Goal: Task Accomplishment & Management: Manage account settings

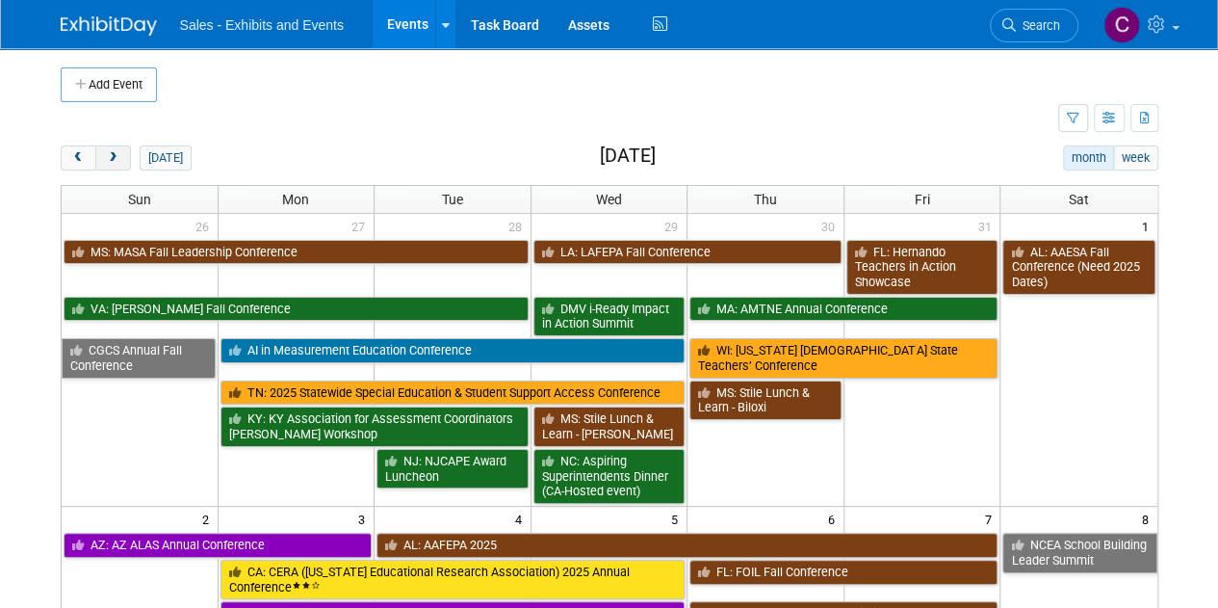
click at [114, 155] on span "next" at bounding box center [113, 158] width 14 height 13
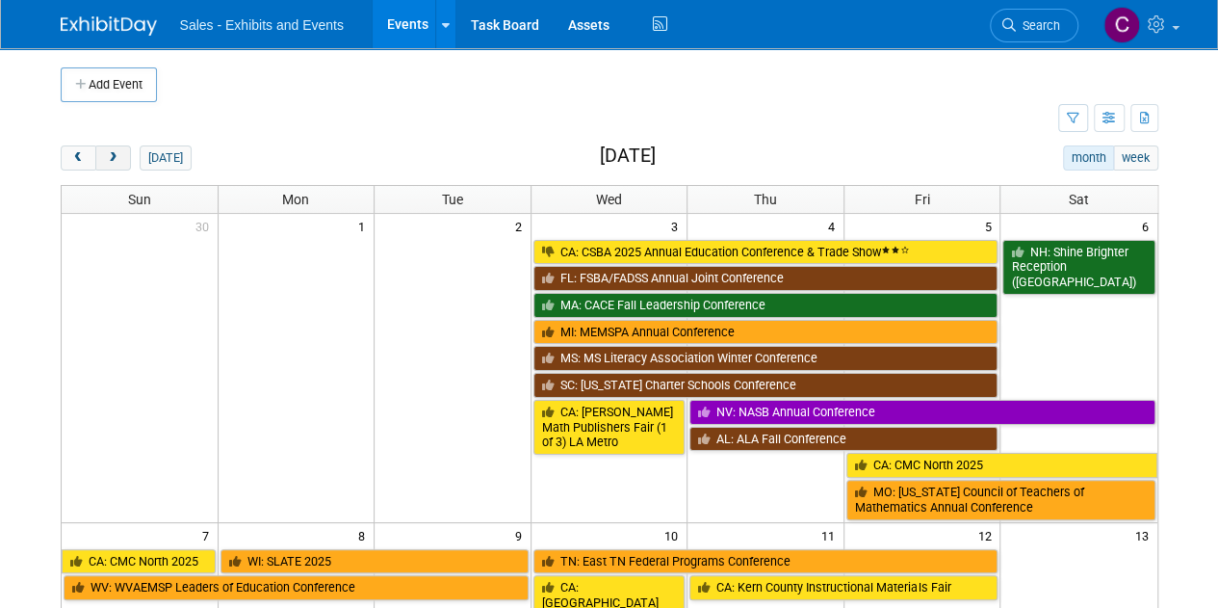
click at [114, 155] on span "next" at bounding box center [113, 158] width 14 height 13
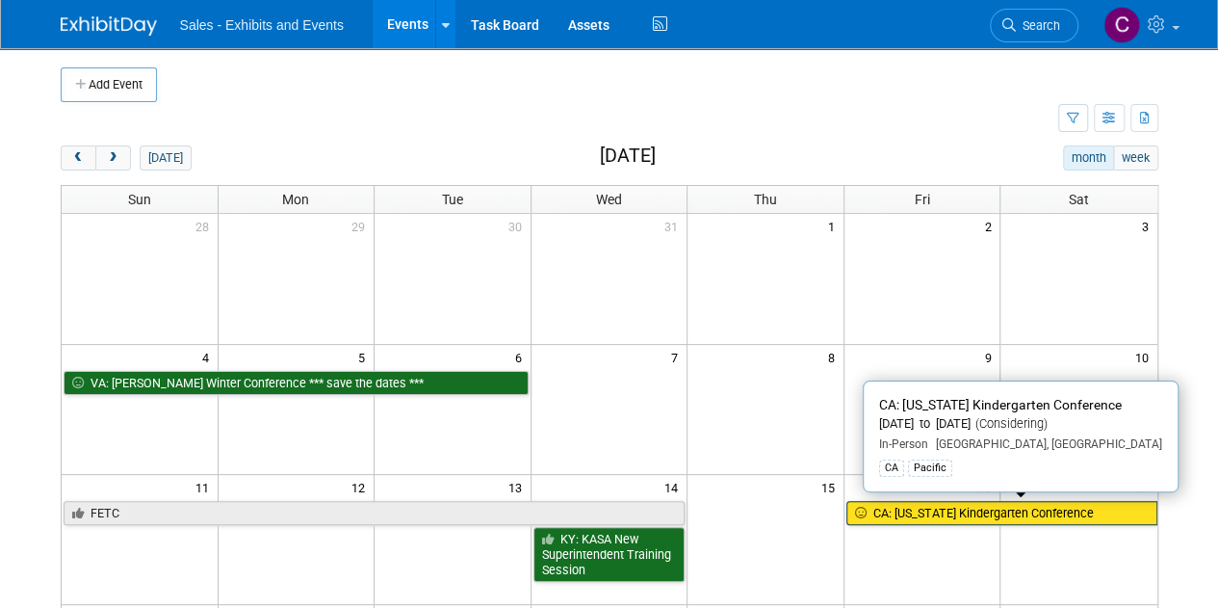
click at [990, 503] on link "CA: [US_STATE] Kindergarten Conference" at bounding box center [1001, 513] width 311 height 25
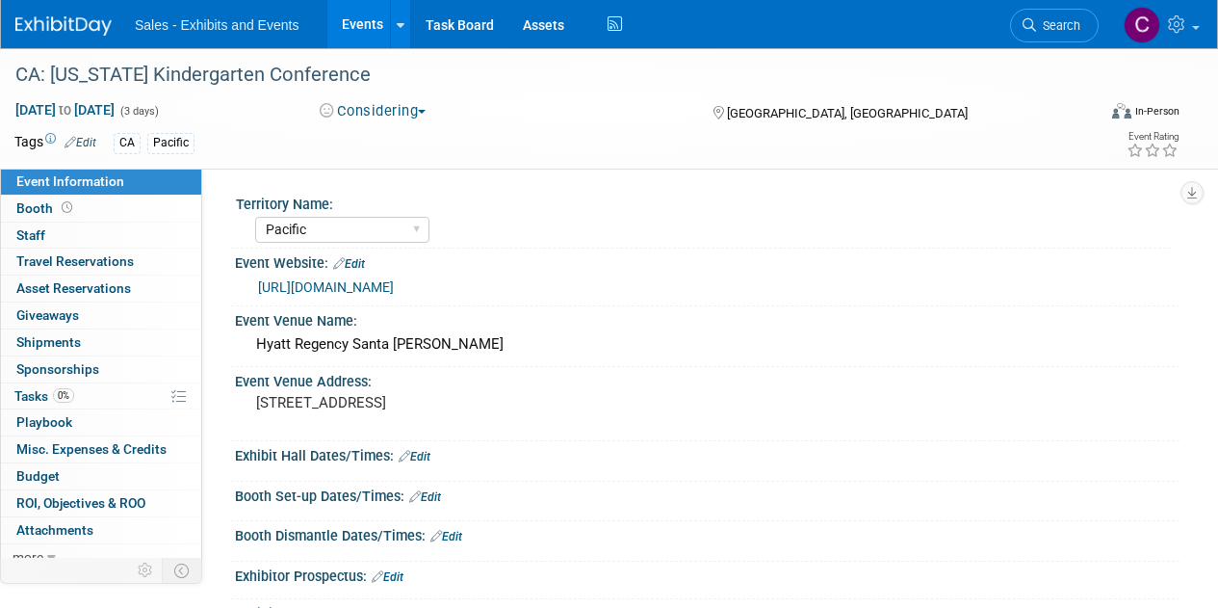
select select "Pacific"
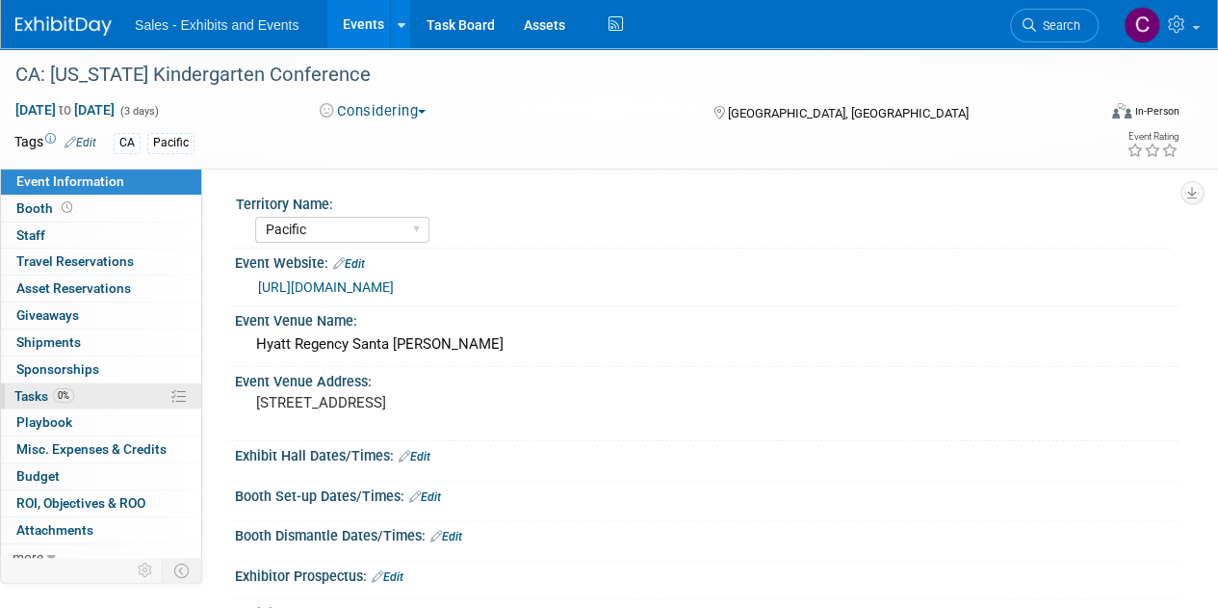
click at [35, 390] on span "Tasks 0%" at bounding box center [44, 395] width 60 height 15
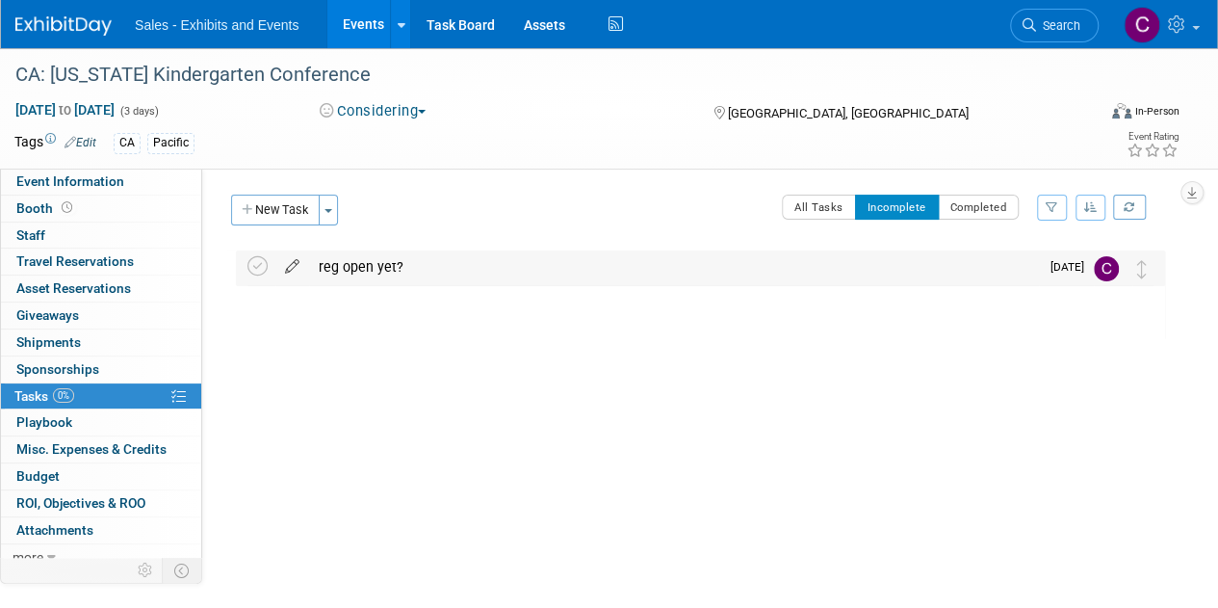
click at [293, 265] on icon at bounding box center [292, 262] width 34 height 24
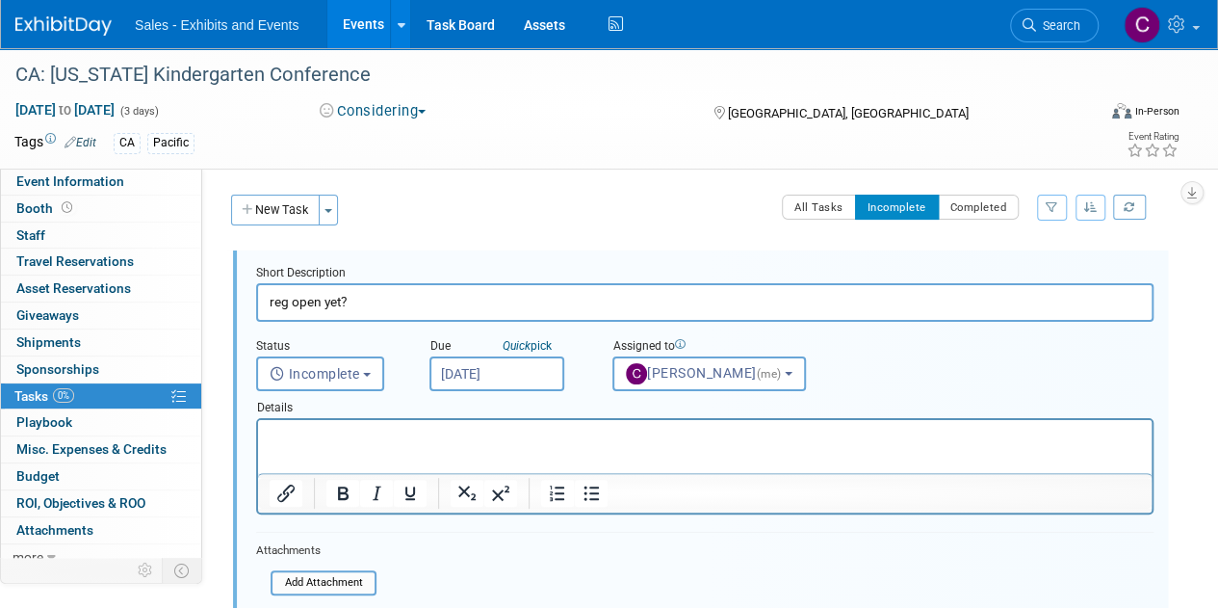
click at [508, 375] on input "Sep 15, 2025" at bounding box center [496, 373] width 135 height 35
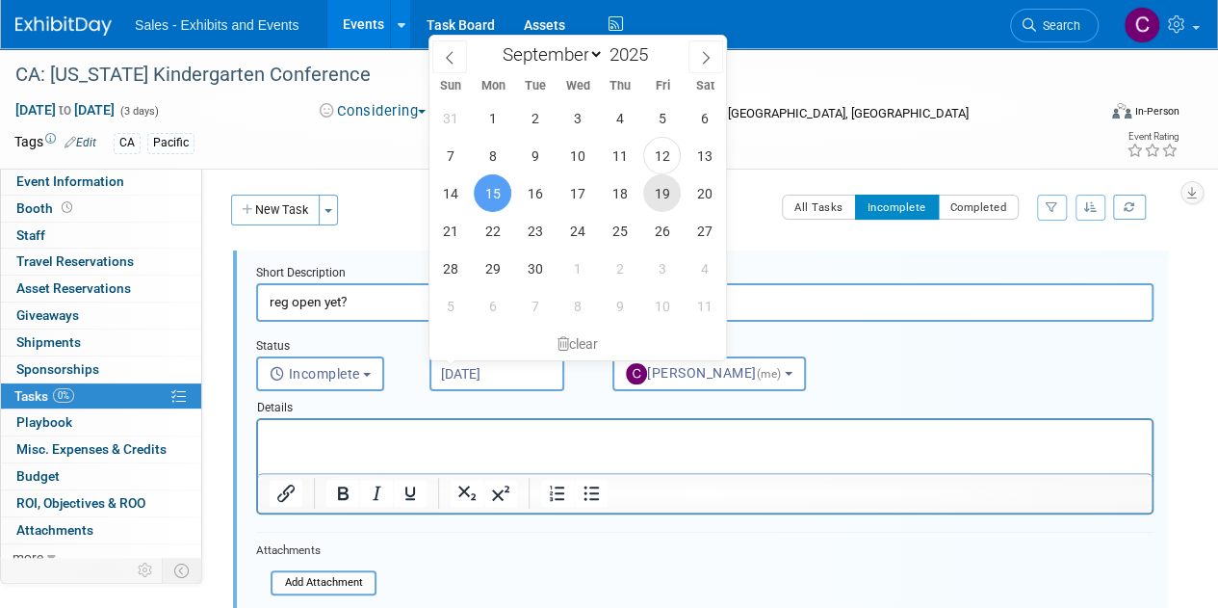
click at [658, 195] on span "19" at bounding box center [662, 193] width 38 height 38
type input "Sep 19, 2025"
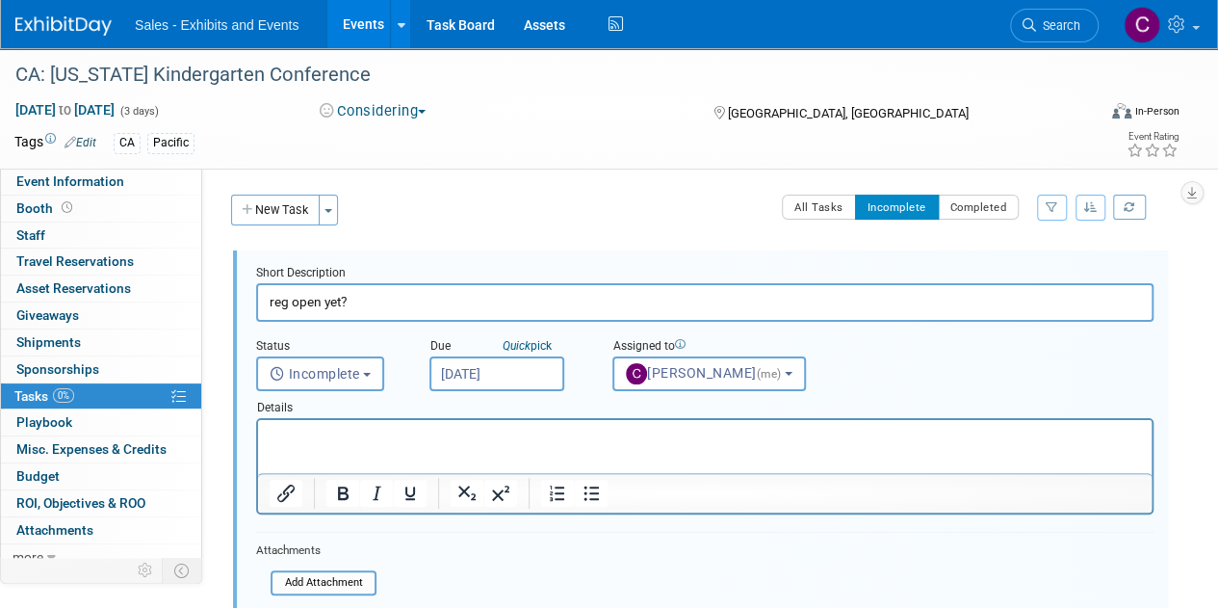
click at [406, 304] on input "reg open yet?" at bounding box center [704, 302] width 897 height 38
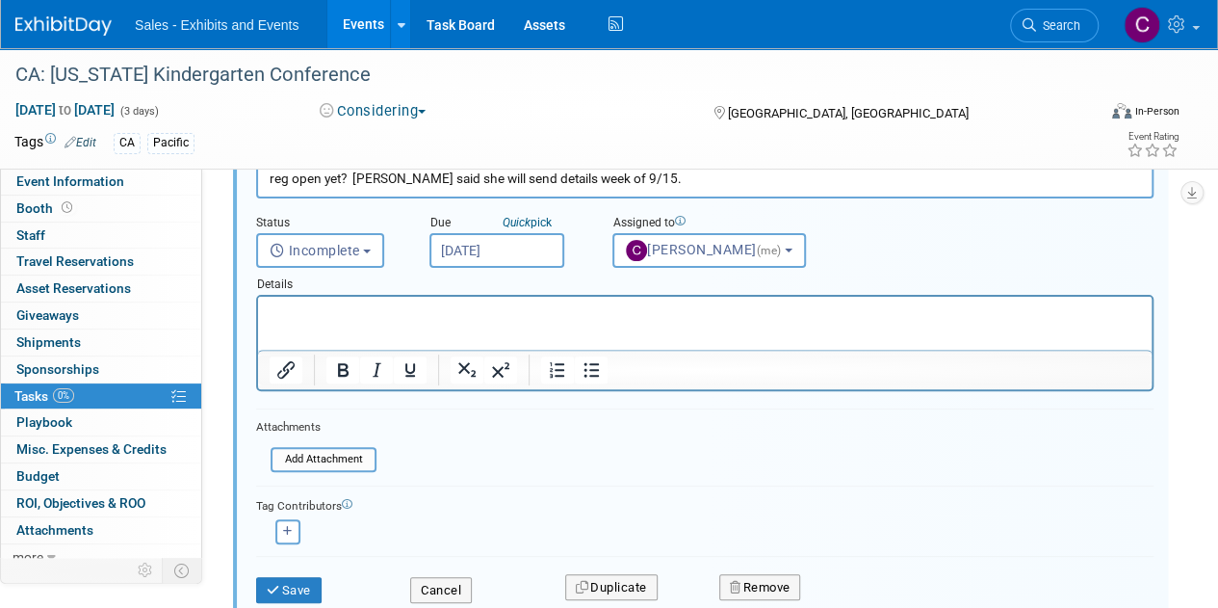
scroll to position [166, 0]
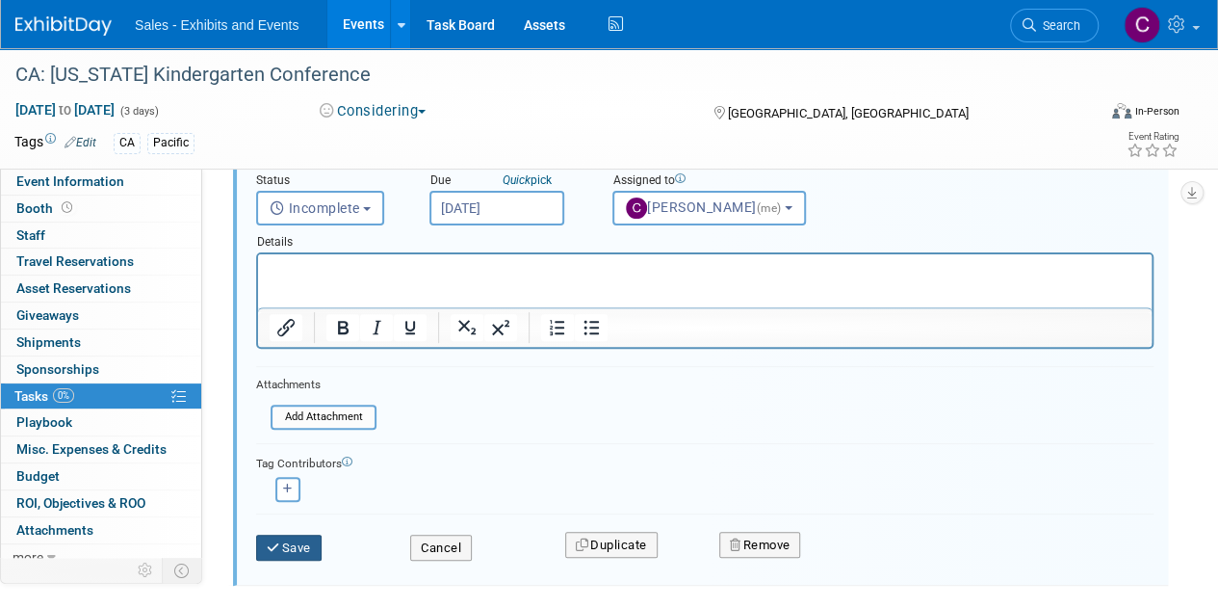
type input "reg open yet? cris said she will send details week of 9/15."
click at [295, 554] on button "Save" at bounding box center [288, 547] width 65 height 27
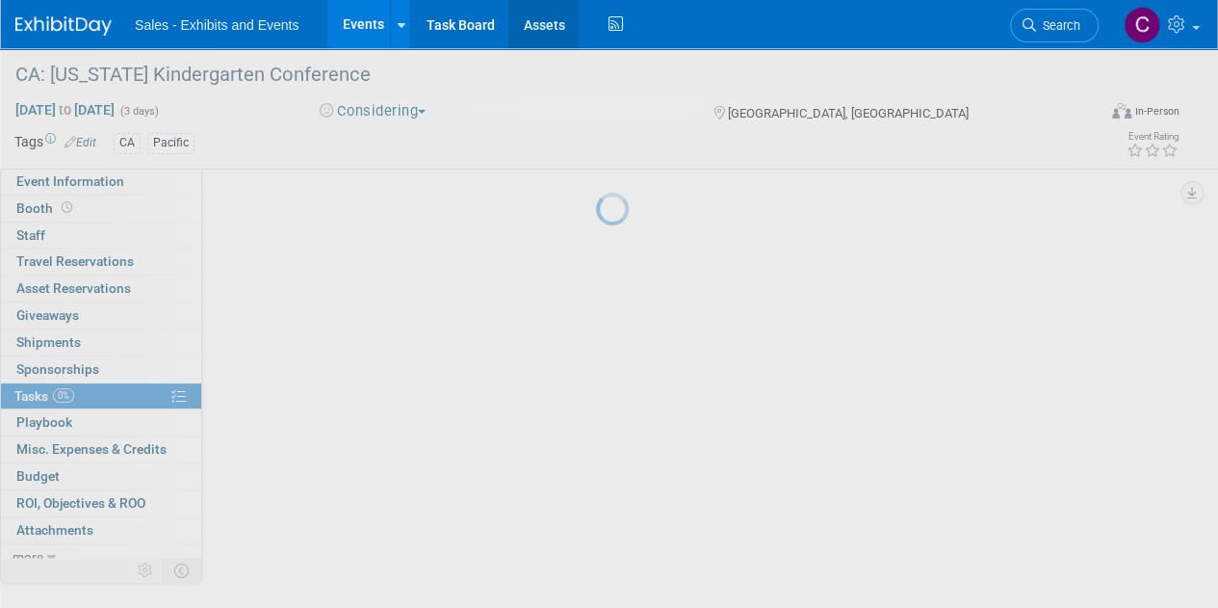
scroll to position [0, 0]
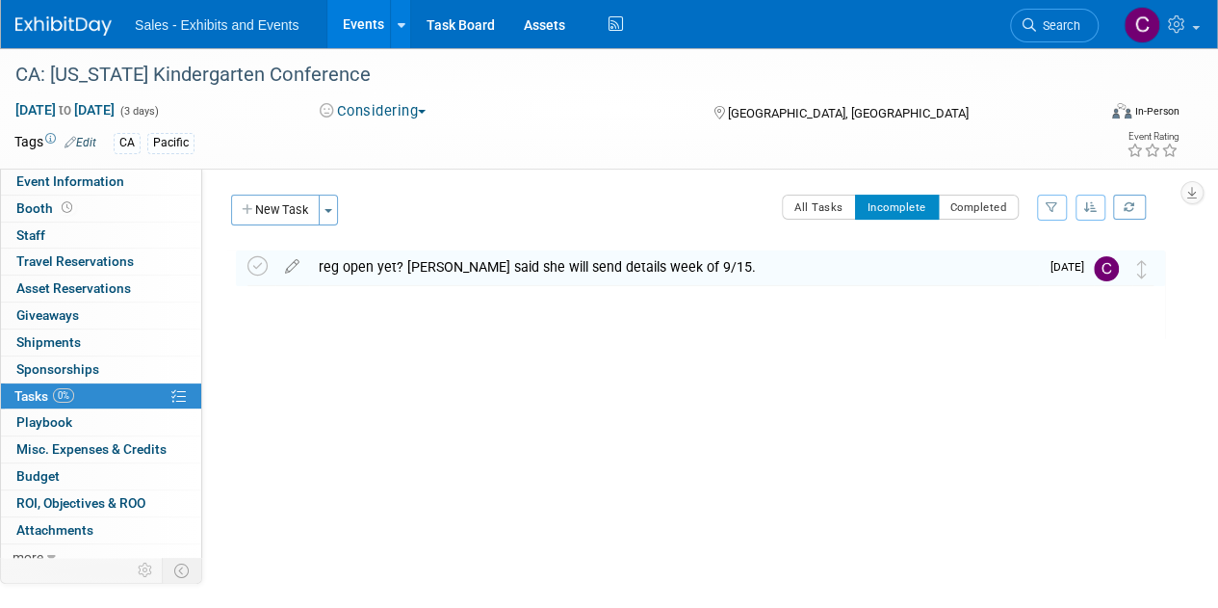
click at [345, 36] on link "Events" at bounding box center [362, 24] width 70 height 48
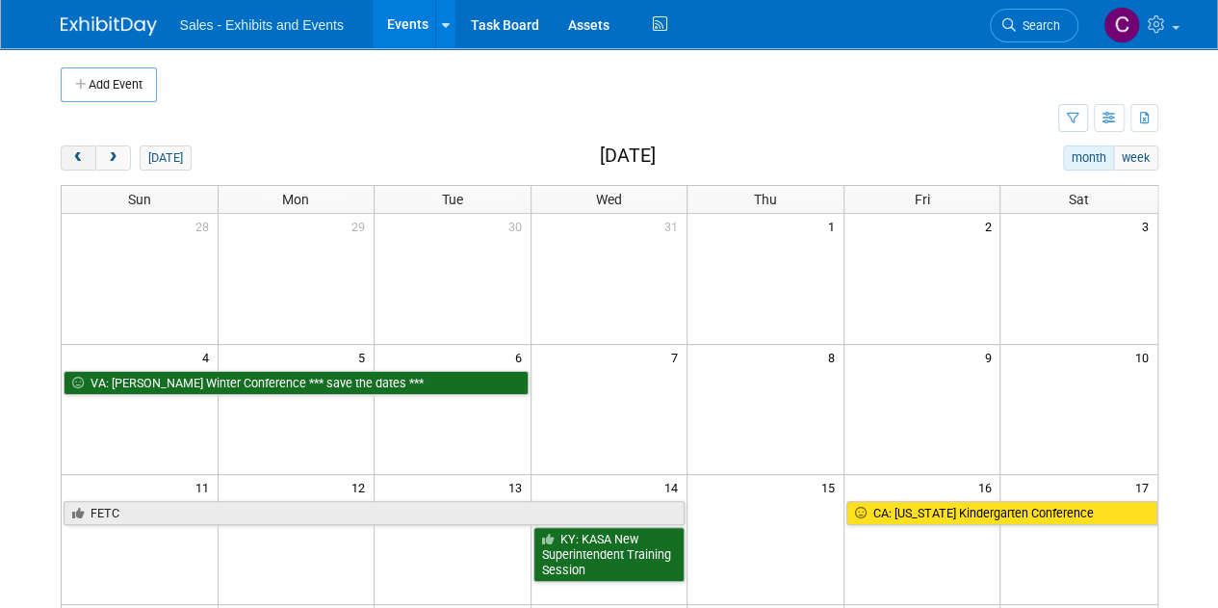
click at [87, 167] on button "prev" at bounding box center [79, 157] width 36 height 25
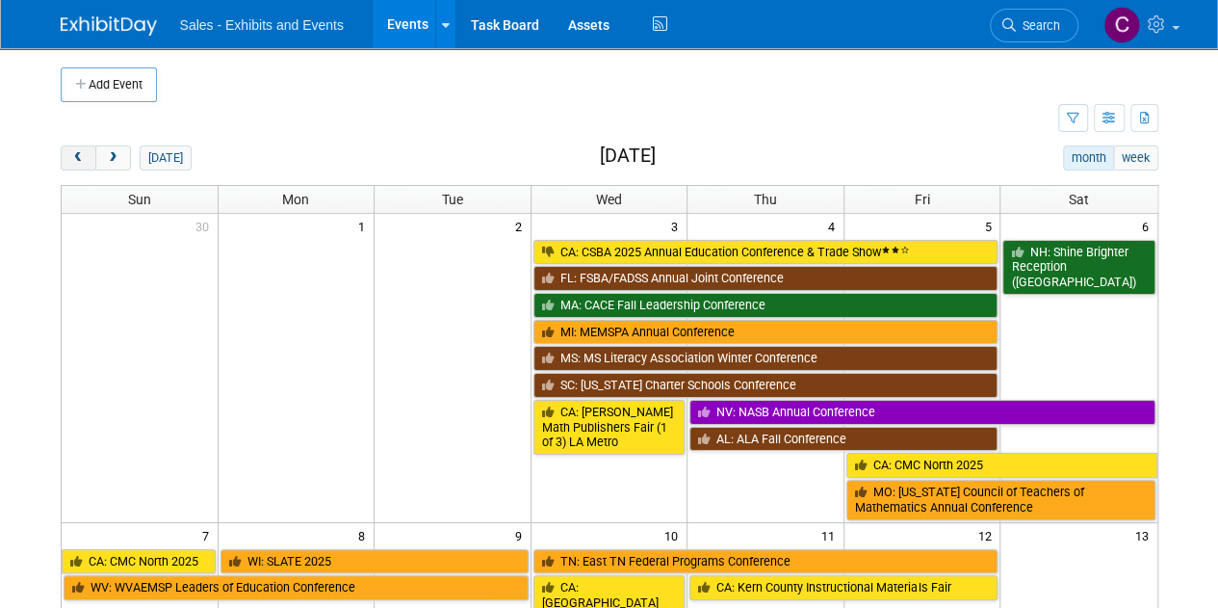
click at [87, 167] on button "prev" at bounding box center [79, 157] width 36 height 25
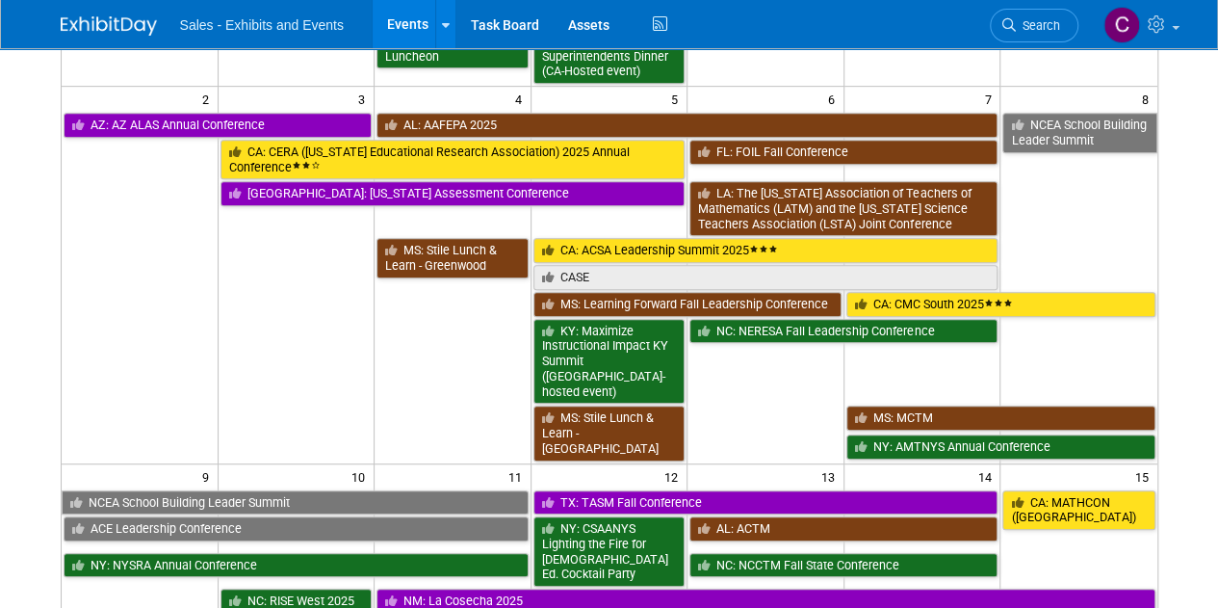
scroll to position [424, 0]
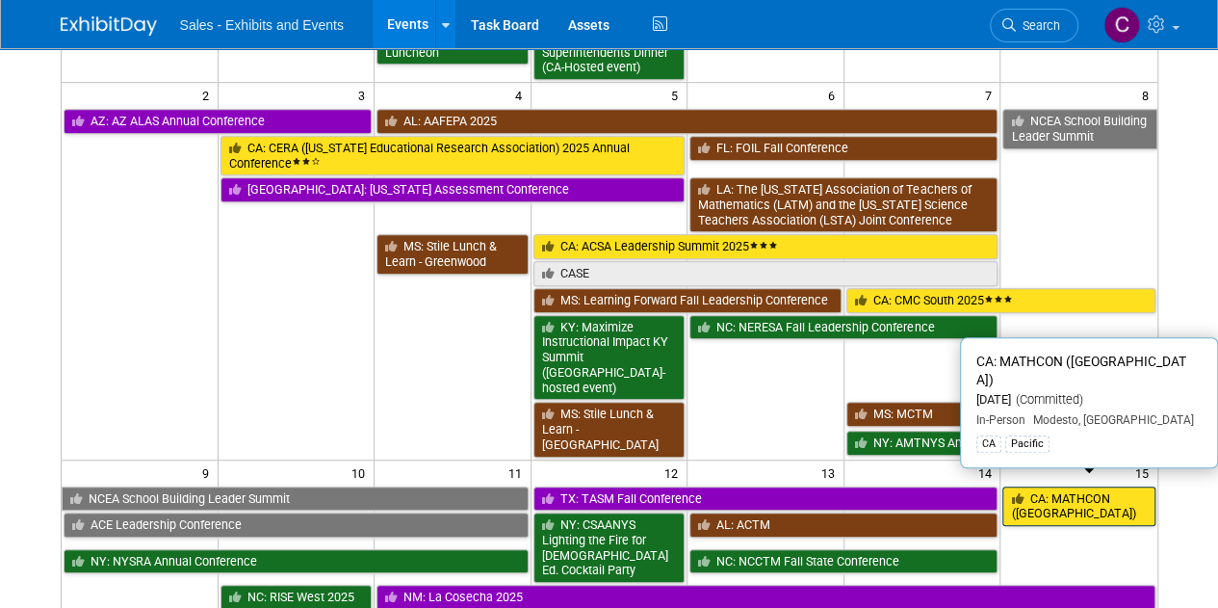
click at [1066, 486] on link "CA: MATHCON ([GEOGRAPHIC_DATA])" at bounding box center [1078, 505] width 152 height 39
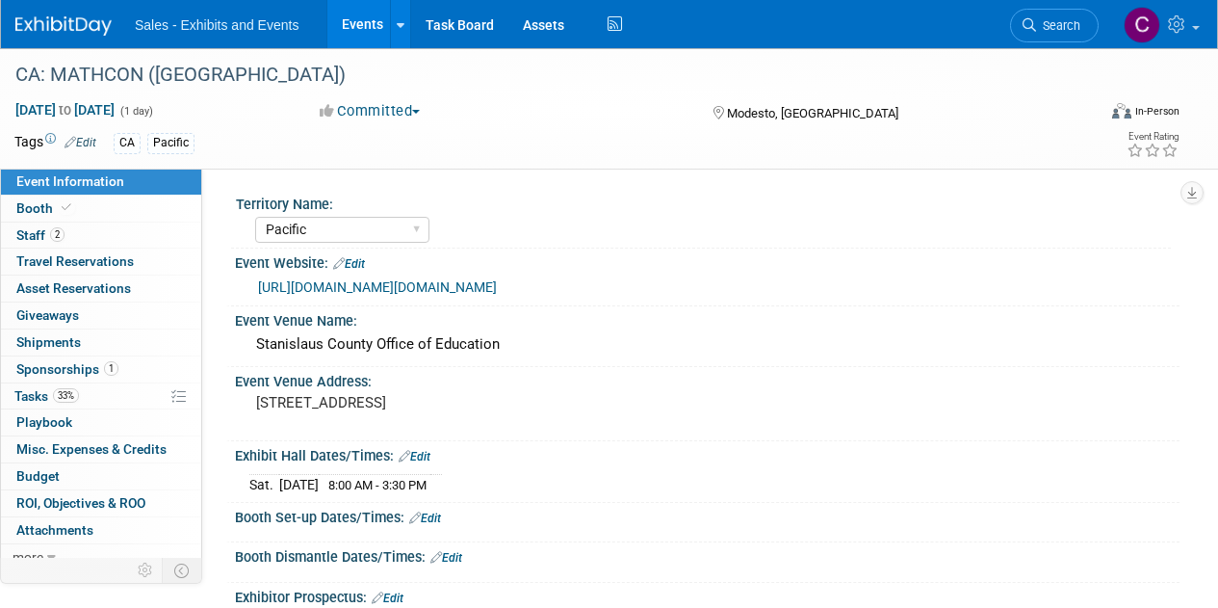
select select "Pacific"
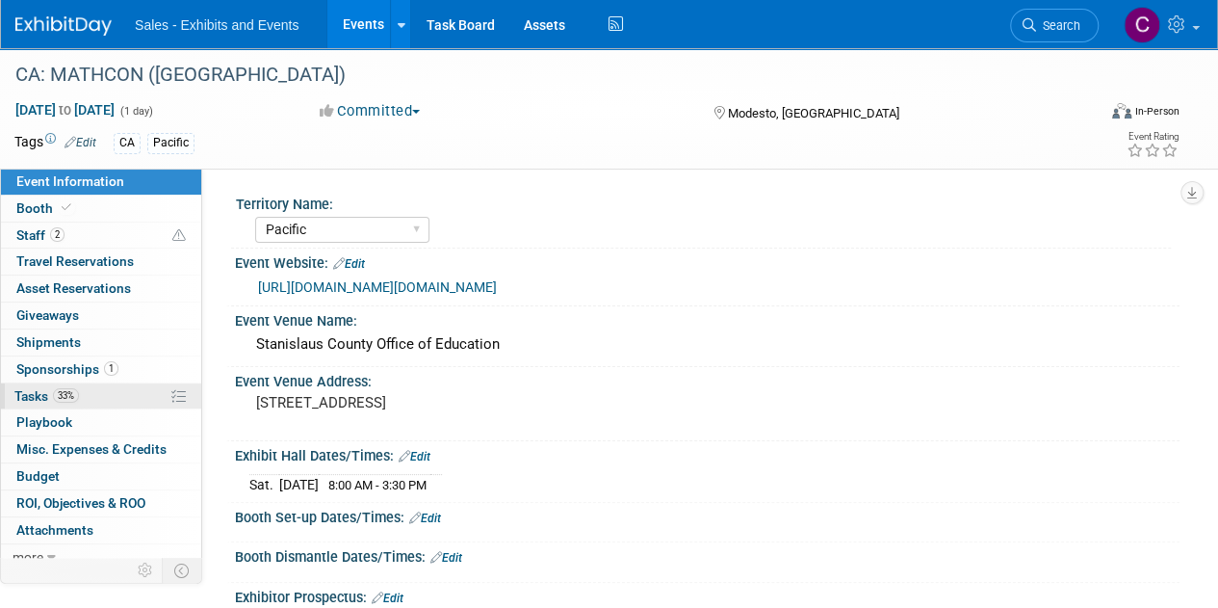
click at [20, 392] on span "Tasks 33%" at bounding box center [46, 395] width 65 height 15
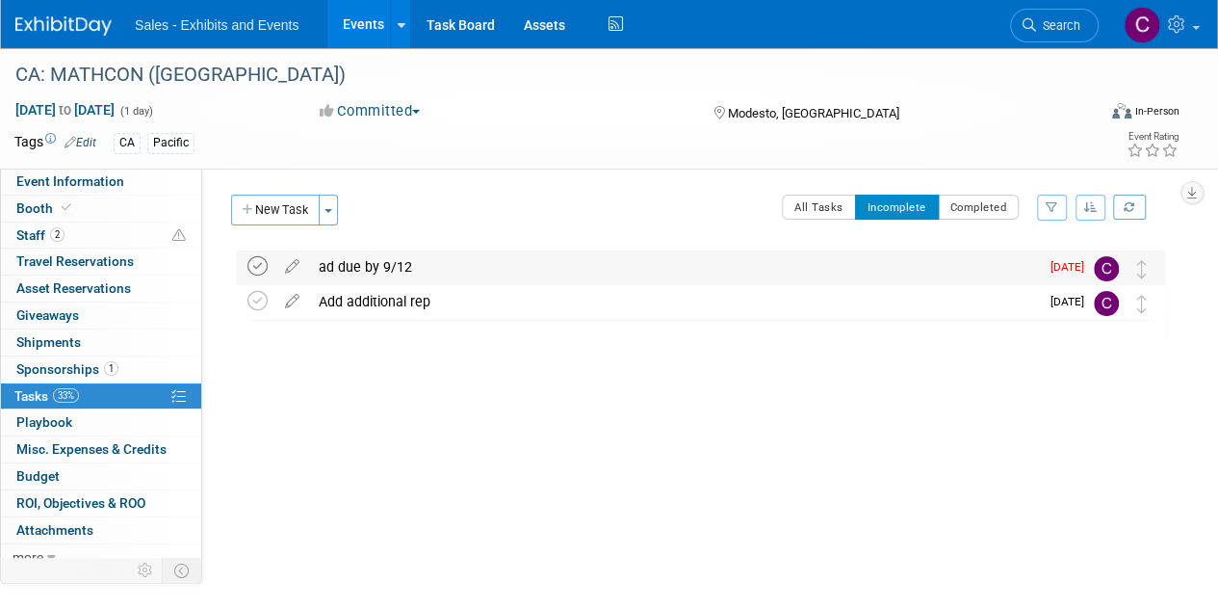
click at [255, 273] on icon at bounding box center [257, 266] width 20 height 20
